Goal: Task Accomplishment & Management: Use online tool/utility

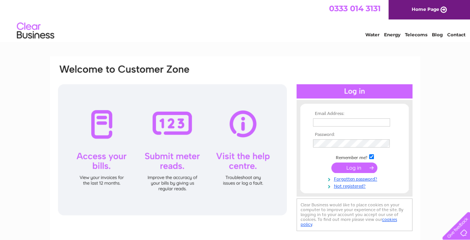
type input "peter.foulger@btconnect.com"
click at [354, 168] on input "submit" at bounding box center [354, 167] width 46 height 10
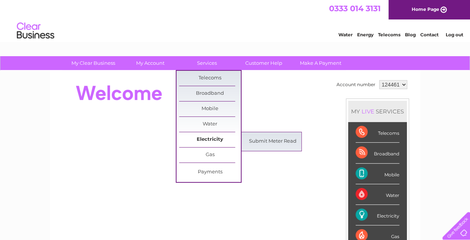
click at [200, 142] on link "Electricity" at bounding box center [210, 139] width 62 height 15
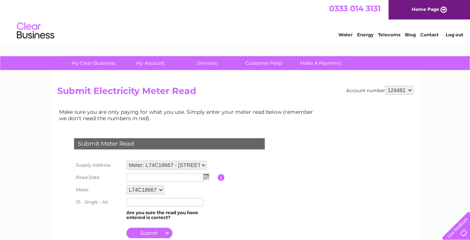
click at [205, 178] on img at bounding box center [207, 176] width 6 height 6
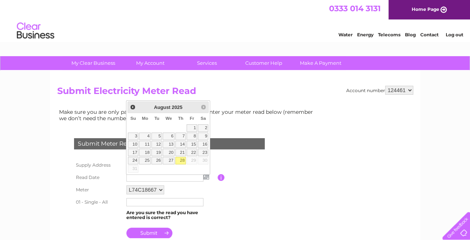
click at [182, 159] on link "28" at bounding box center [180, 160] width 10 height 7
type input "2025/08/28"
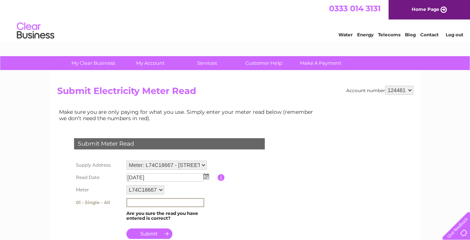
click at [137, 205] on input "text" at bounding box center [165, 202] width 78 height 9
type input "54961"
click at [143, 234] on input "submit" at bounding box center [149, 232] width 46 height 10
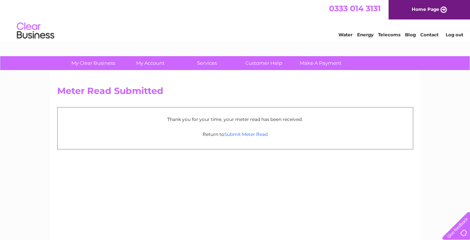
click at [234, 135] on link "Submit Meter Read" at bounding box center [245, 134] width 43 height 6
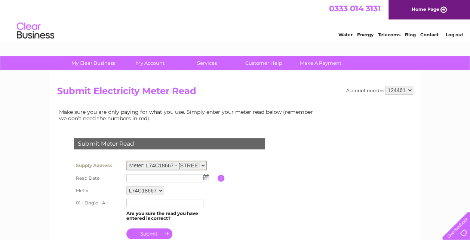
click at [204, 163] on select "Meter: L74C18667 - Flitchfold Farm, Vicarage Hill, Loxwood, Billingshurst, RH14…" at bounding box center [166, 165] width 80 height 10
select select "87566"
click at [126, 160] on select "Meter: L74C18667 - Flitchfold Farm, Vicarage Hill, Loxwood, Billingshurst, RH14…" at bounding box center [166, 165] width 80 height 10
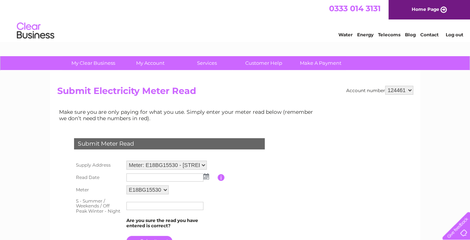
click at [207, 177] on img at bounding box center [207, 176] width 6 height 6
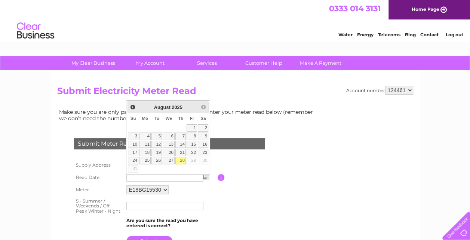
click at [183, 158] on link "28" at bounding box center [180, 160] width 10 height 7
type input "[DATE]"
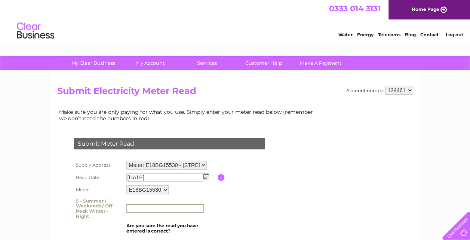
click at [140, 209] on input "text" at bounding box center [165, 208] width 78 height 9
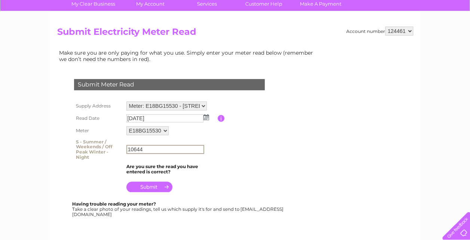
scroll to position [60, 0]
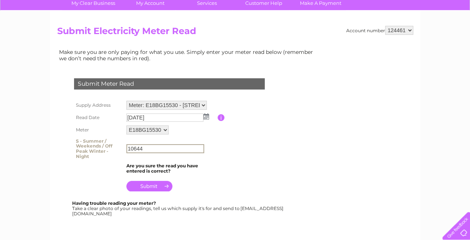
type input "10644"
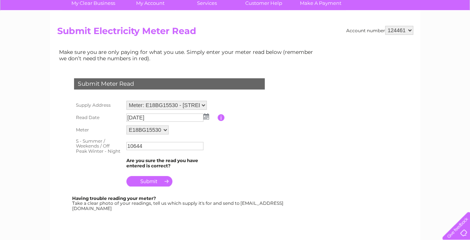
click at [156, 186] on td at bounding box center [171, 179] width 93 height 18
click at [160, 180] on input "submit" at bounding box center [149, 181] width 46 height 10
